Goal: Information Seeking & Learning: Check status

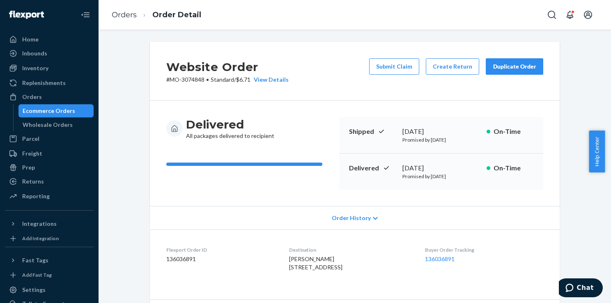
scroll to position [256, 0]
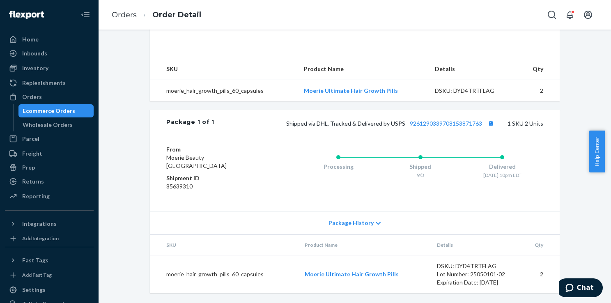
click at [72, 107] on div "Ecommerce Orders" at bounding box center [56, 110] width 74 height 11
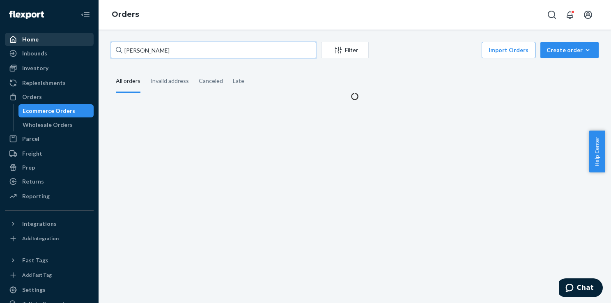
drag, startPoint x: 182, startPoint y: 46, endPoint x: 79, endPoint y: 46, distance: 103.4
click at [80, 46] on div "Home Inbounds Shipping Plans Problems Inventory Products Branded Packaging Repl…" at bounding box center [305, 151] width 611 height 303
paste input "Lisa Portwood"
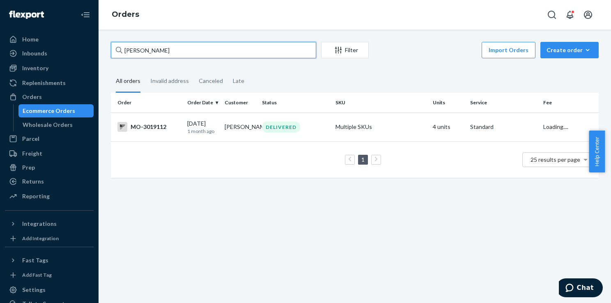
click at [135, 49] on input "Lisa Portwood" at bounding box center [213, 50] width 205 height 16
click at [184, 45] on input "Lisa Portwood" at bounding box center [213, 50] width 205 height 16
drag, startPoint x: 169, startPoint y: 50, endPoint x: 114, endPoint y: 48, distance: 55.4
click at [114, 48] on input "Lisa Portwood" at bounding box center [213, 50] width 205 height 16
paste input "3179699"
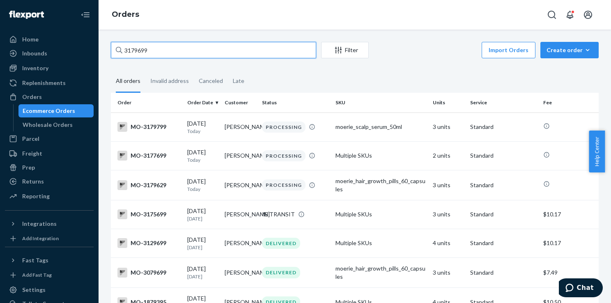
click at [202, 48] on input "3179699" at bounding box center [213, 50] width 205 height 16
paste input "Hannah Riz"
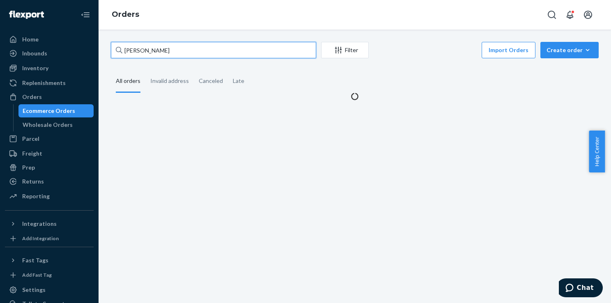
click at [139, 52] on input "Hannah Riz" at bounding box center [213, 50] width 205 height 16
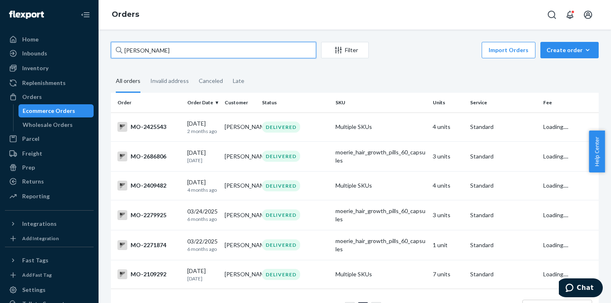
click at [134, 50] on input "Hannah Riz" at bounding box center [213, 50] width 205 height 16
click at [174, 49] on input "Hannah Riz" at bounding box center [213, 50] width 205 height 16
click at [184, 48] on input "Hannah Riz" at bounding box center [213, 50] width 205 height 16
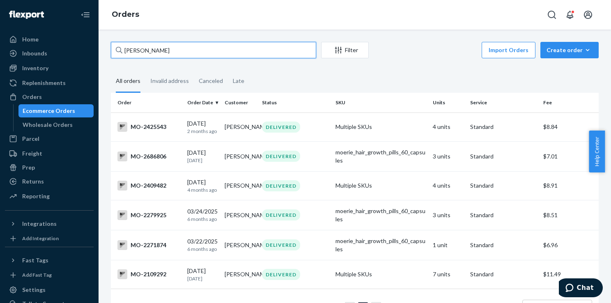
paste input "ID Project full_name phone address_1 address_2 country city state postal_code i…"
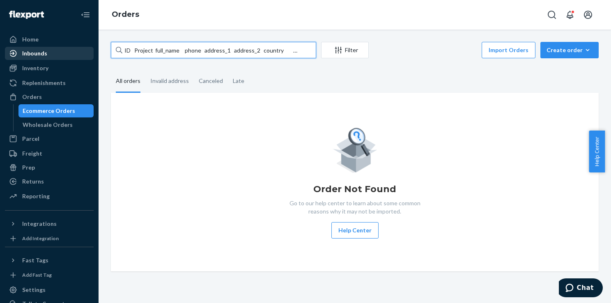
drag, startPoint x: 259, startPoint y: 50, endPoint x: 21, endPoint y: 47, distance: 238.0
click at [21, 47] on div "Home Inbounds Shipping Plans Problems Inventory Products Branded Packaging Repl…" at bounding box center [305, 151] width 611 height 303
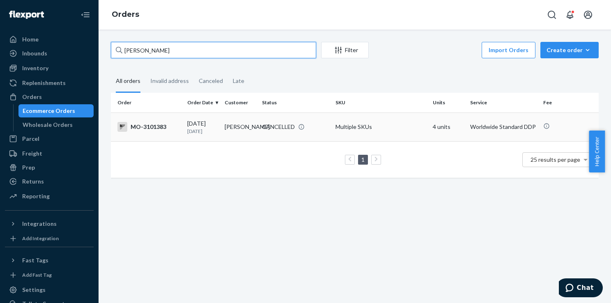
type input "Gracie Hamilton"
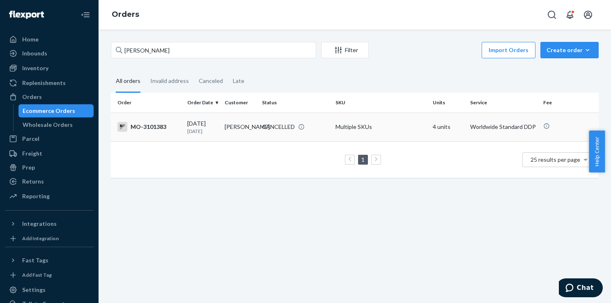
click at [262, 127] on div "CANCELLED" at bounding box center [278, 127] width 33 height 8
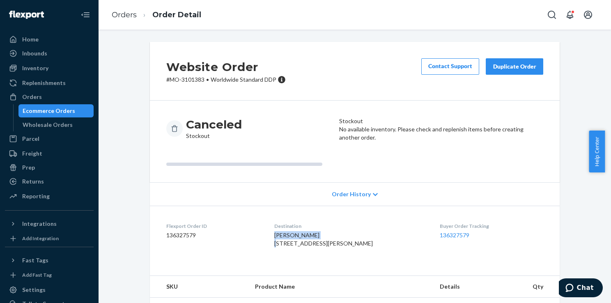
drag, startPoint x: 286, startPoint y: 234, endPoint x: 334, endPoint y: 234, distance: 48.4
click at [334, 234] on dl "Flexport Order ID 136327579 Destination Gracie Hamilton 717 Kinch St Jasper, ON…" at bounding box center [355, 237] width 410 height 62
copy span "Gracie Hamilton"
drag, startPoint x: 204, startPoint y: 80, endPoint x: 163, endPoint y: 78, distance: 40.3
click at [166, 78] on p "# MO-3101383 • Worldwide Standard DDP" at bounding box center [225, 80] width 119 height 8
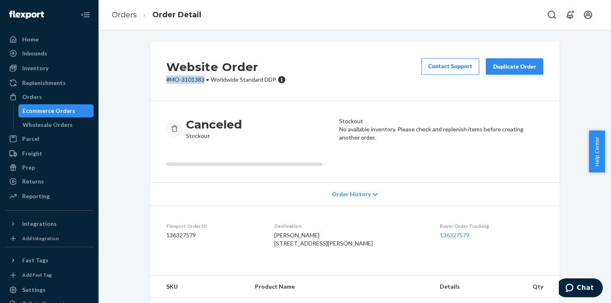
copy p "# MO-3101383"
drag, startPoint x: 339, startPoint y: 130, endPoint x: 402, endPoint y: 130, distance: 62.8
click at [402, 130] on article "Stockout No available inventory. Please check and replenish items before creati…" at bounding box center [441, 141] width 204 height 49
copy header "Stockout"
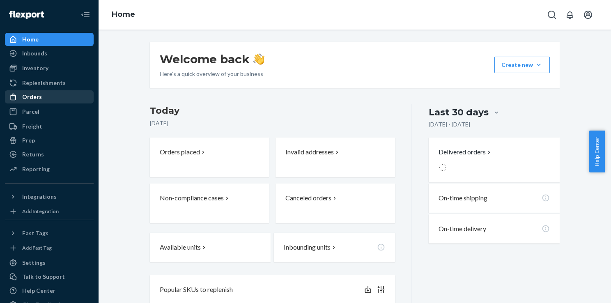
click at [30, 98] on div "Orders" at bounding box center [32, 97] width 20 height 8
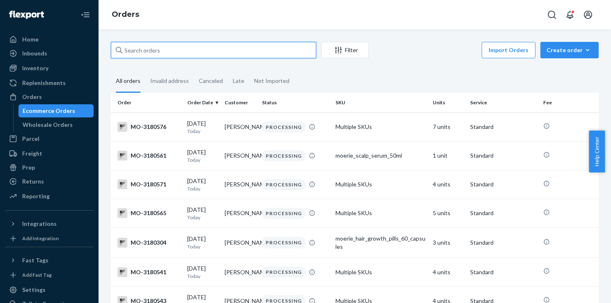
click at [188, 45] on input "text" at bounding box center [213, 50] width 205 height 16
paste input "ID Project full_name phone address_1 address_2 country city state postal_code i…"
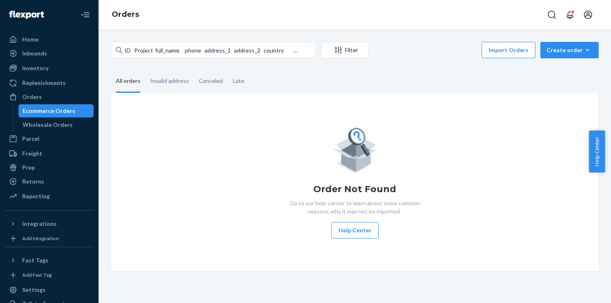
click at [237, 41] on div "ID Project full_name phone address_1 address_2 country city state postal_code i…" at bounding box center [354, 166] width 512 height 273
click at [236, 41] on div "ID Project full_name phone address_1 address_2 country city state postal_code i…" at bounding box center [354, 166] width 512 height 273
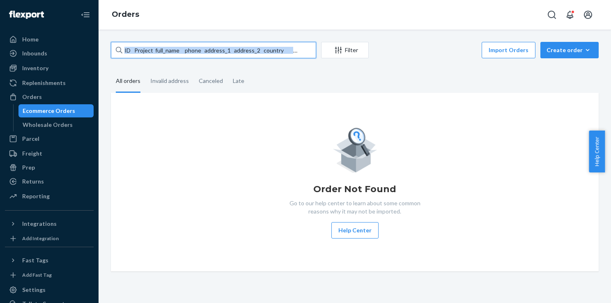
click at [229, 53] on input "ID Project full_name phone address_1 address_2 country city state postal_code i…" at bounding box center [213, 50] width 205 height 16
paste input "Shona Tonk"
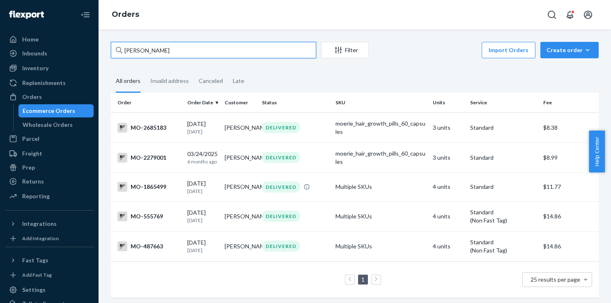
type input "[PERSON_NAME]"
